Goal: Information Seeking & Learning: Check status

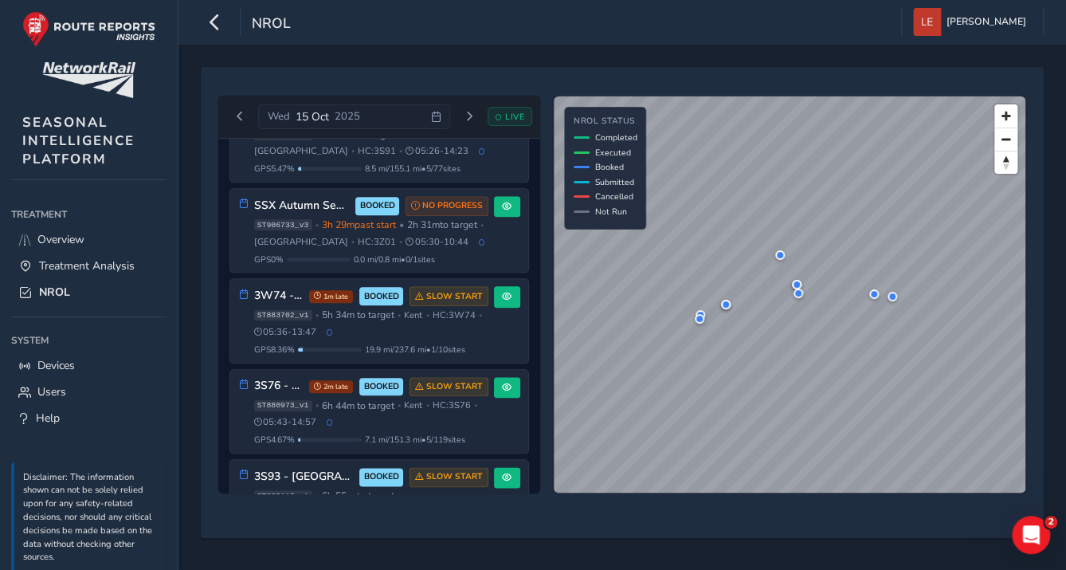
scroll to position [660, 0]
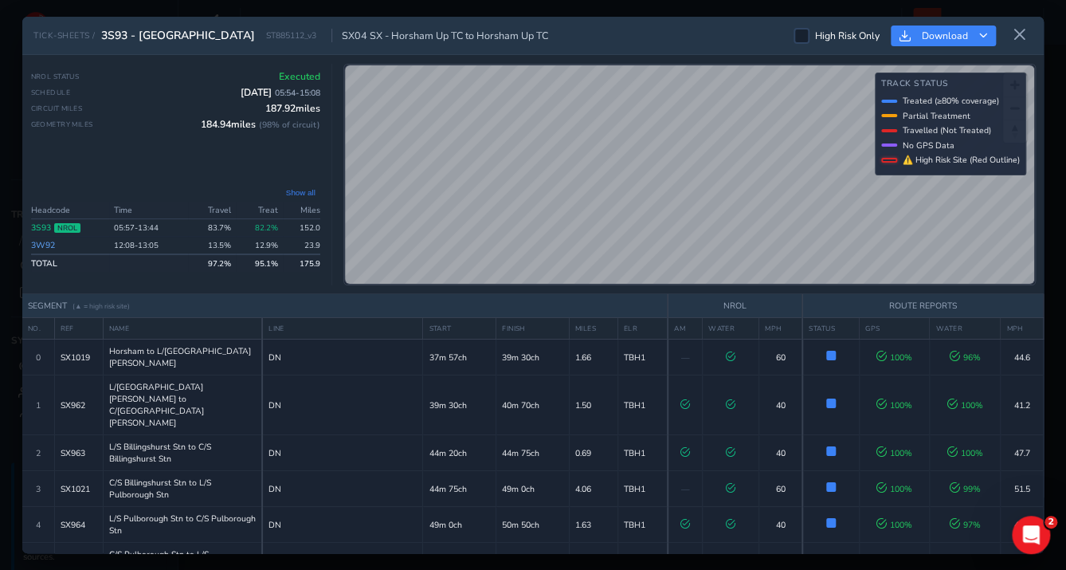
click at [613, 295] on div "TICK-SHEETS / 3S93 - [GEOGRAPHIC_DATA] ST885112_v3 SX04 SX - Horsham Up TC to H…" at bounding box center [533, 284] width 1022 height 535
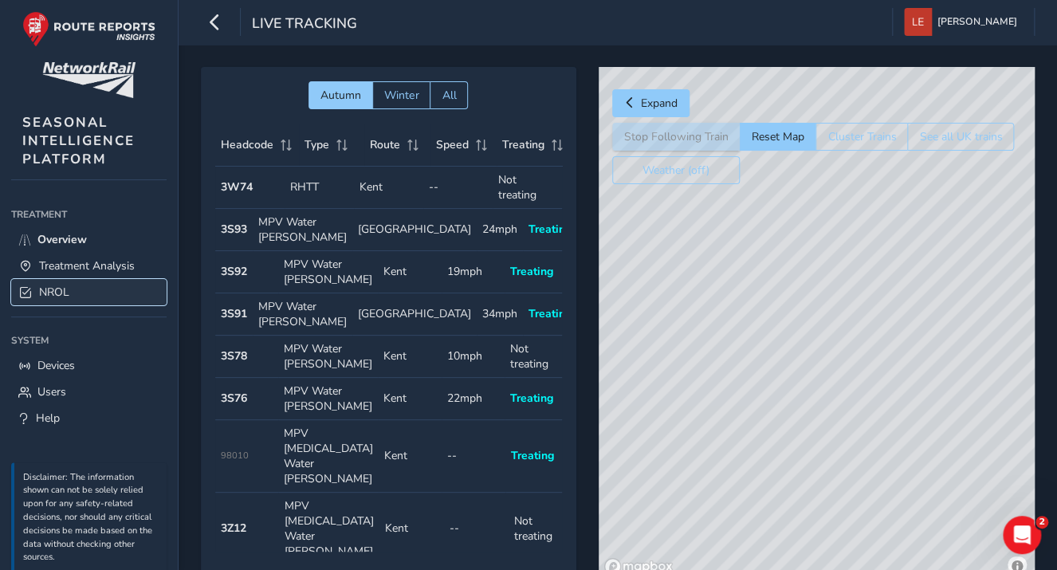
click at [56, 279] on link "NROL" at bounding box center [88, 292] width 155 height 26
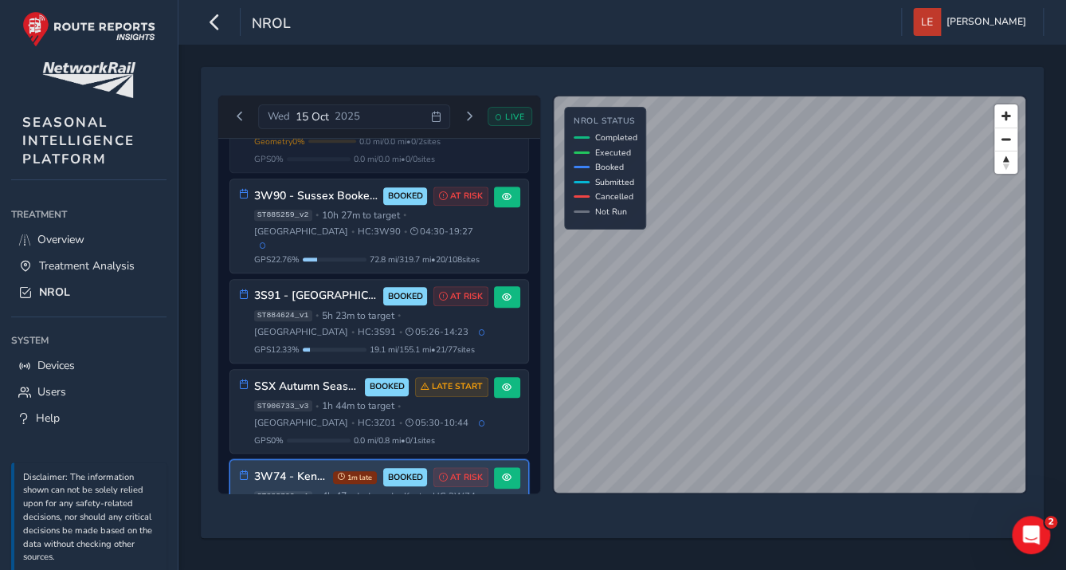
scroll to position [433, 0]
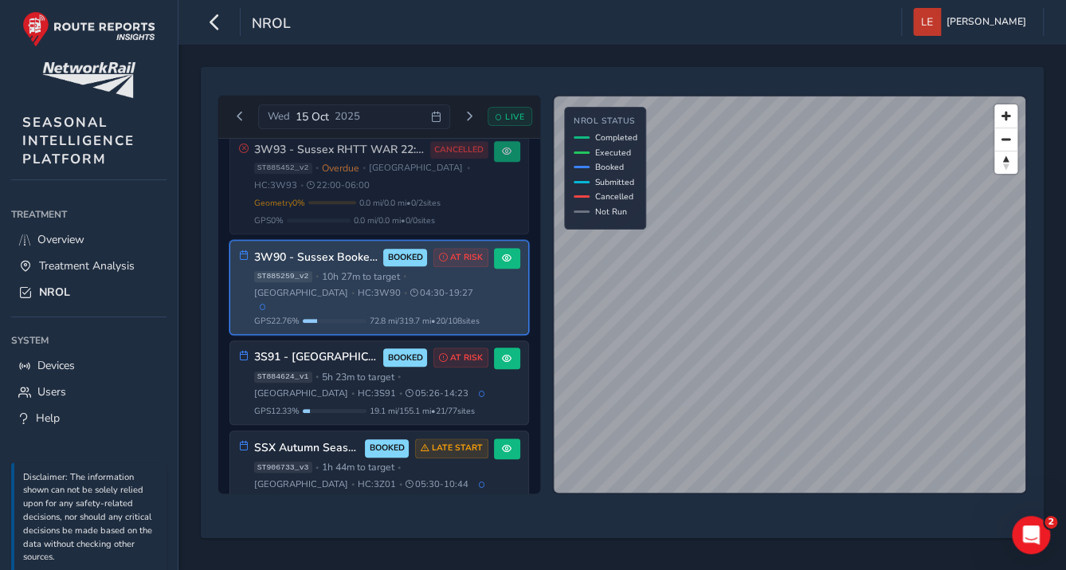
click at [347, 270] on div "ST885259_v2 • 10h 27m to target • Sussex • HC: 3W90 • 04:30 - 19:27" at bounding box center [371, 289] width 234 height 39
click at [494, 248] on button at bounding box center [507, 259] width 26 height 22
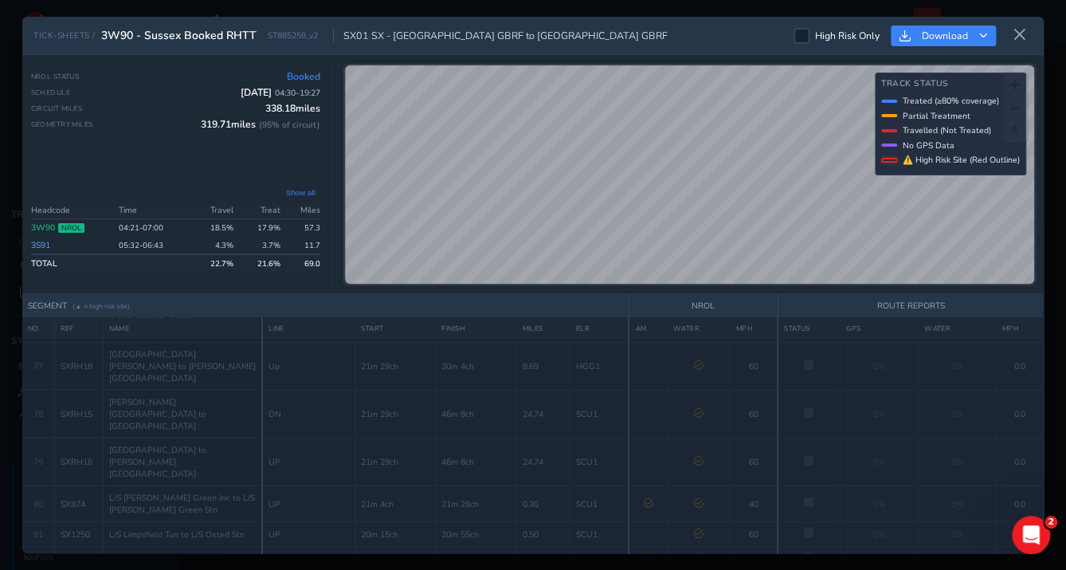
scroll to position [2823, 0]
click at [711, 306] on div "TICK-SHEETS / 3W90 - Sussex Booked RHTT ST885259_v2 SX01 SX - Tonbridge West Ya…" at bounding box center [533, 284] width 1022 height 535
click at [741, 15] on div "TICK-SHEETS / 3W90 - Sussex Booked RHTT ST885259_v2 SX01 SX - Tonbridge West Ya…" at bounding box center [533, 285] width 1066 height 570
click at [1054, 203] on div "TICK-SHEETS / 3W90 - Sussex Booked RHTT ST885259_v2 SX01 SX - Tonbridge West Ya…" at bounding box center [533, 285] width 1066 height 570
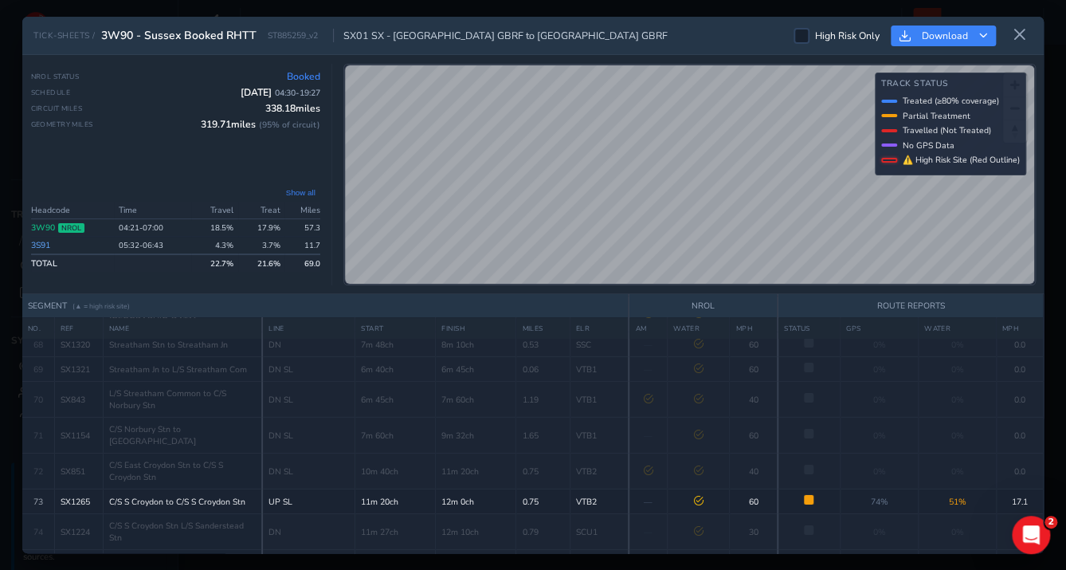
click at [46, 245] on link "3S91" at bounding box center [40, 245] width 19 height 12
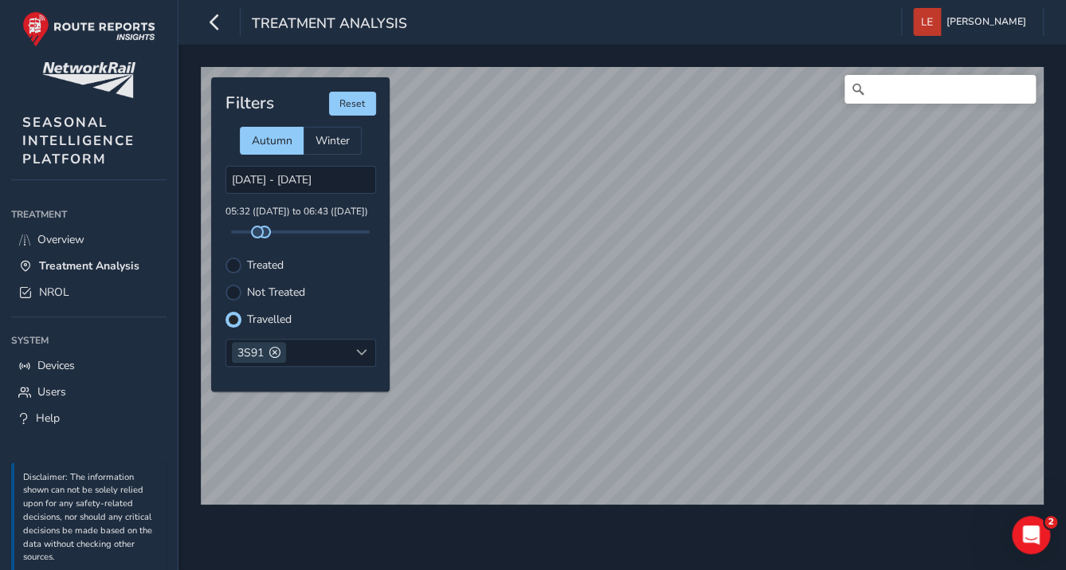
click at [260, 260] on label "Treated" at bounding box center [265, 265] width 37 height 11
click at [233, 264] on input "Treated" at bounding box center [233, 264] width 0 height 0
click at [60, 288] on span "NROL" at bounding box center [54, 291] width 30 height 15
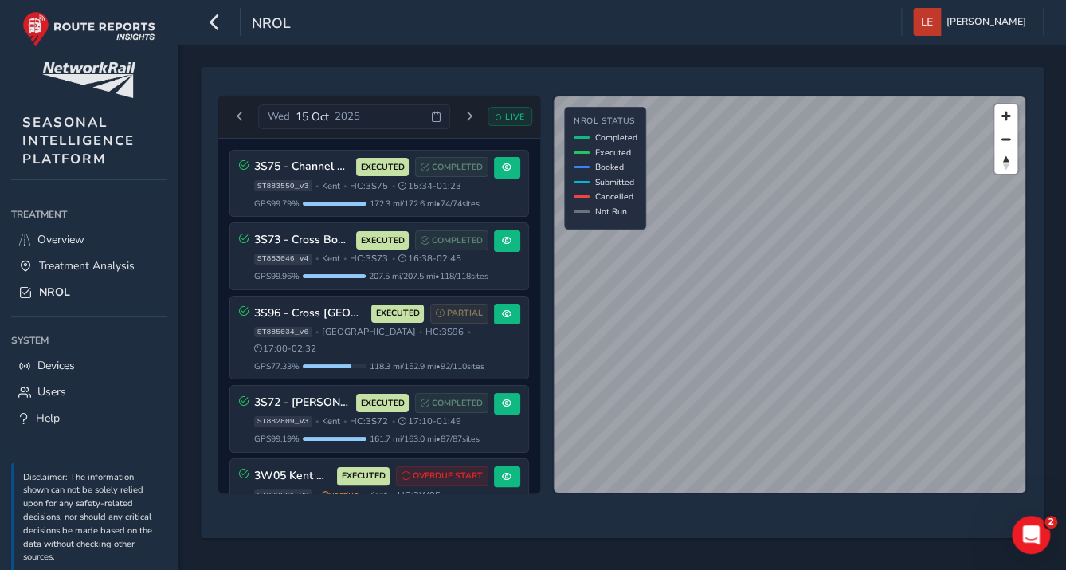
click at [611, 134] on div "© Mapbox © OpenStreetMap Improve this map NROL Status Completed Executed Booked…" at bounding box center [789, 294] width 475 height 399
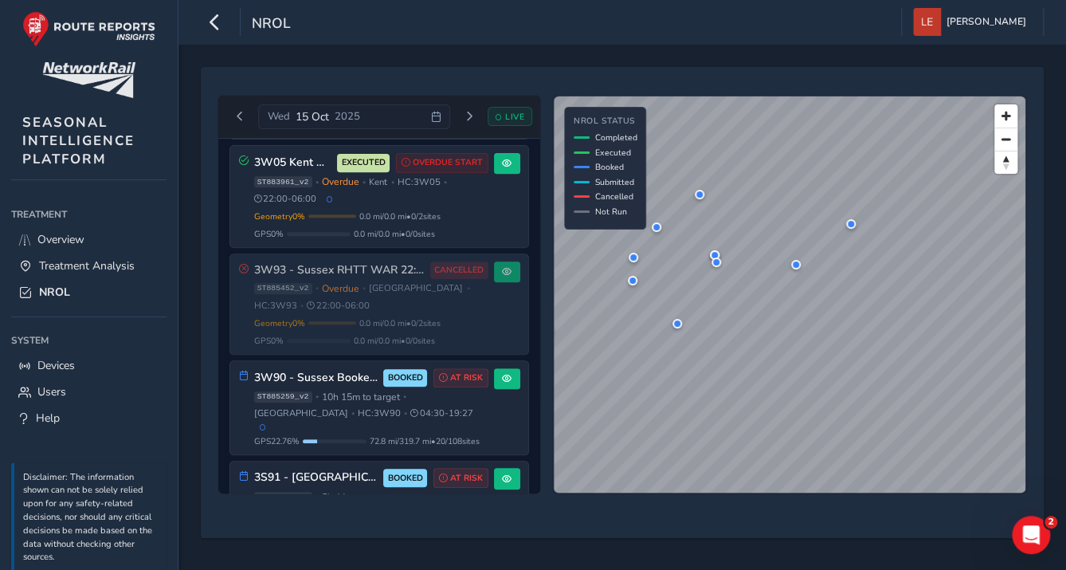
scroll to position [312, 0]
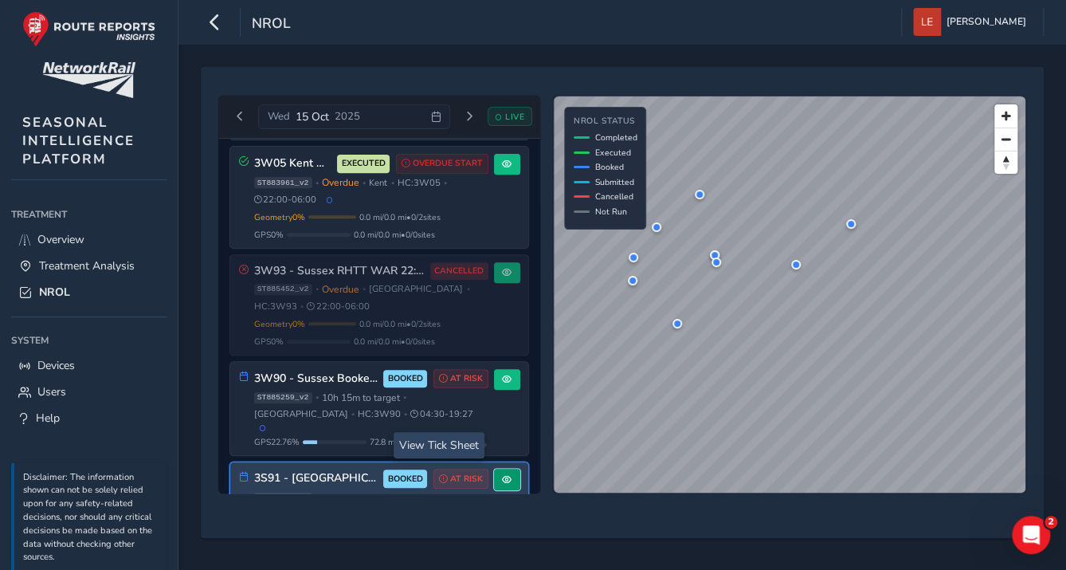
click at [495, 469] on button at bounding box center [507, 480] width 26 height 22
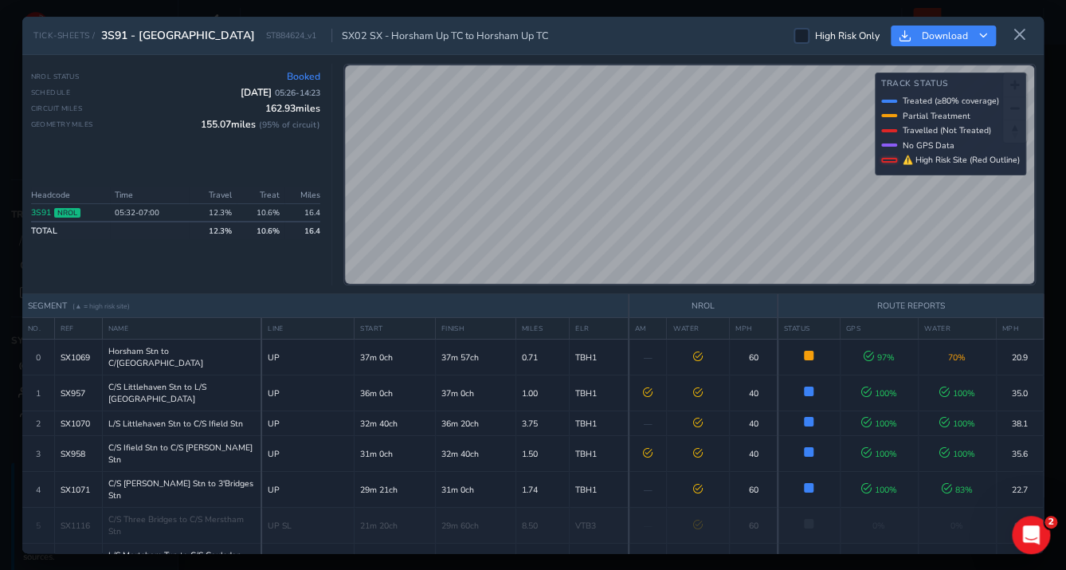
click at [873, 38] on span "High Risk Only" at bounding box center [847, 35] width 65 height 13
click at [802, 34] on input "High Risk Only" at bounding box center [802, 34] width 0 height 0
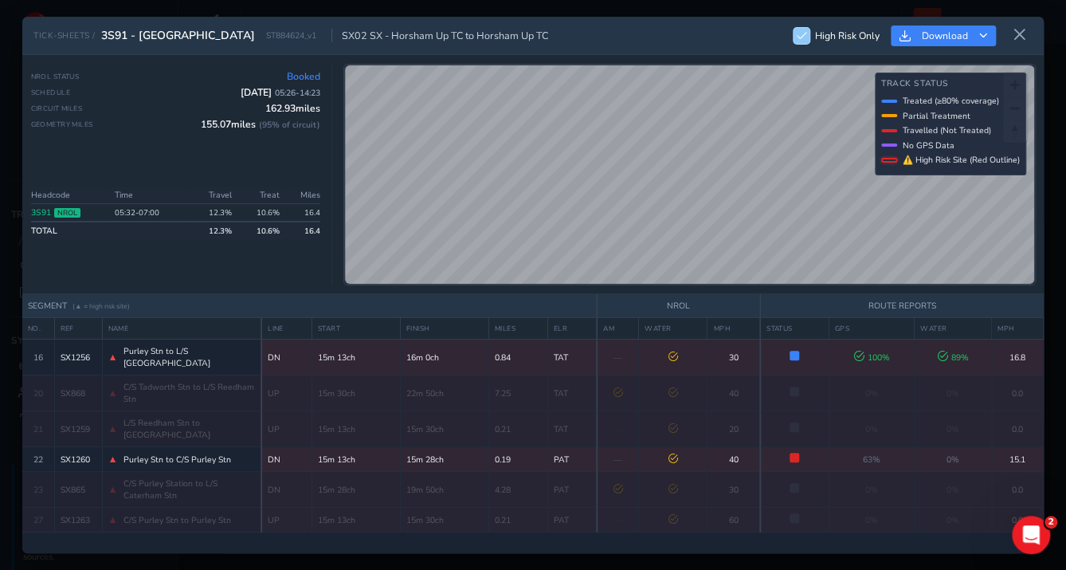
click at [873, 38] on span "High Risk Only" at bounding box center [847, 35] width 65 height 13
click at [794, 27] on input "High Risk Only" at bounding box center [794, 27] width 0 height 0
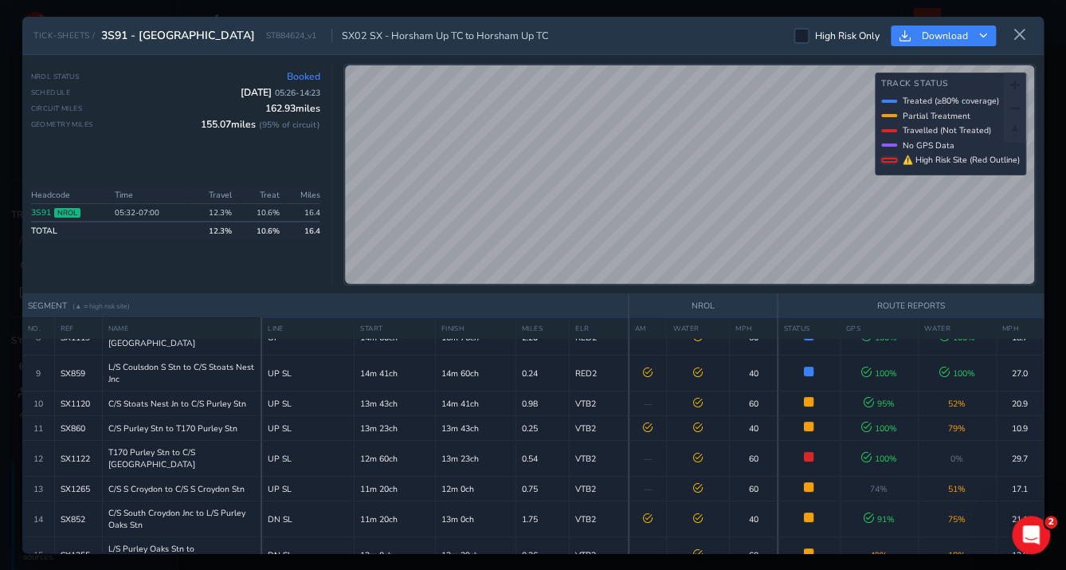
scroll to position [574, 0]
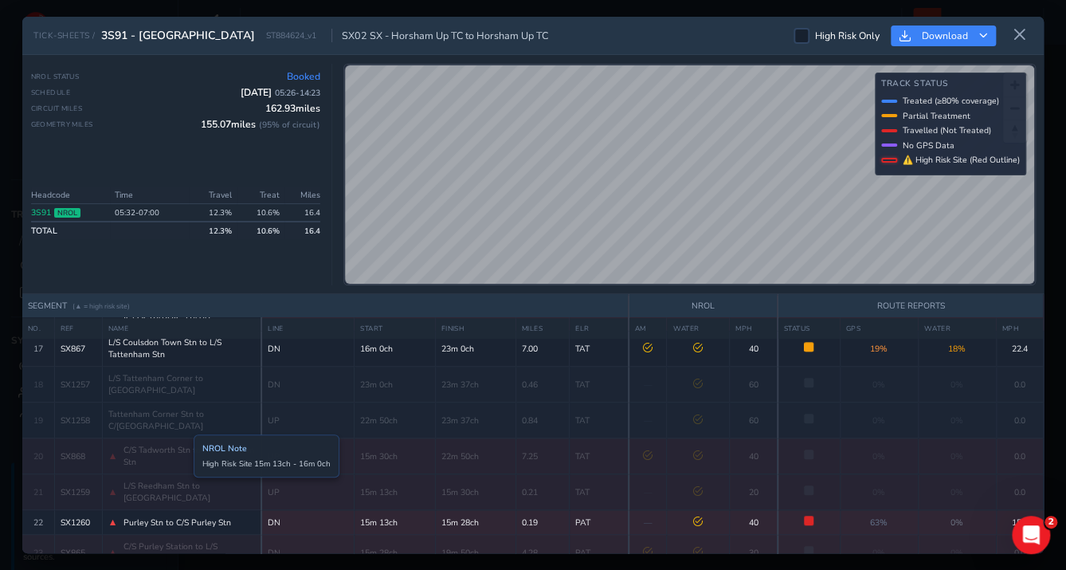
click at [182, 540] on span "C/S Purley Station to L/S Caterham Stn" at bounding box center [189, 552] width 131 height 24
